Goal: Information Seeking & Learning: Learn about a topic

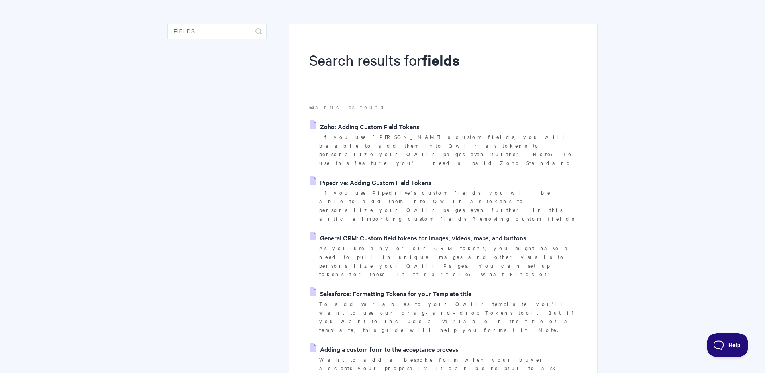
scroll to position [61, 0]
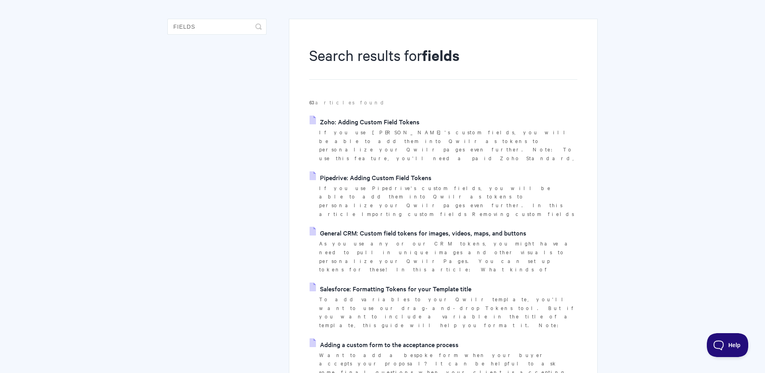
click at [424, 338] on link "Adding a custom form to the acceptance process" at bounding box center [384, 344] width 149 height 12
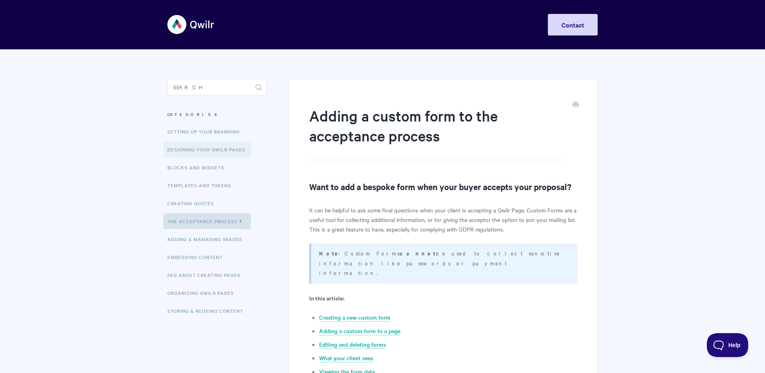
click at [202, 147] on link "Designing Your Qwilr Pages" at bounding box center [207, 149] width 88 height 16
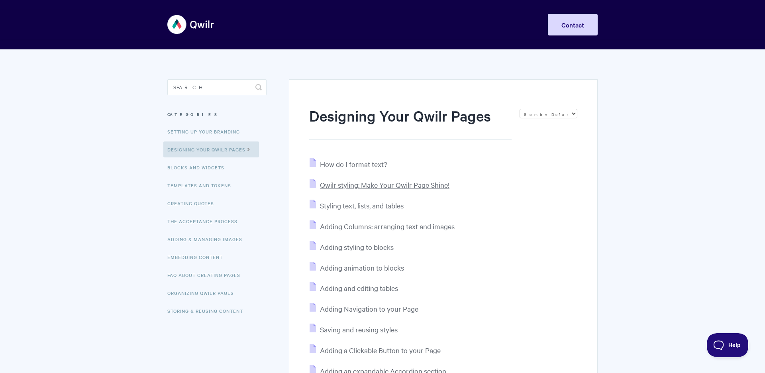
click at [437, 186] on span "Qwilr styling: Make Your Qwilr Page Shine!" at bounding box center [384, 184] width 129 height 9
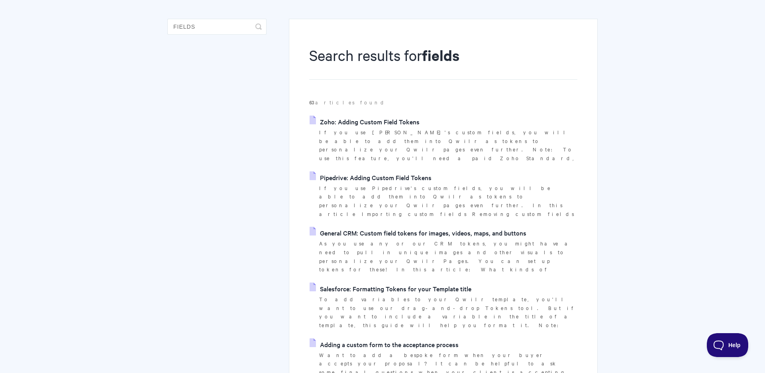
scroll to position [61, 0]
